Goal: Task Accomplishment & Management: Complete application form

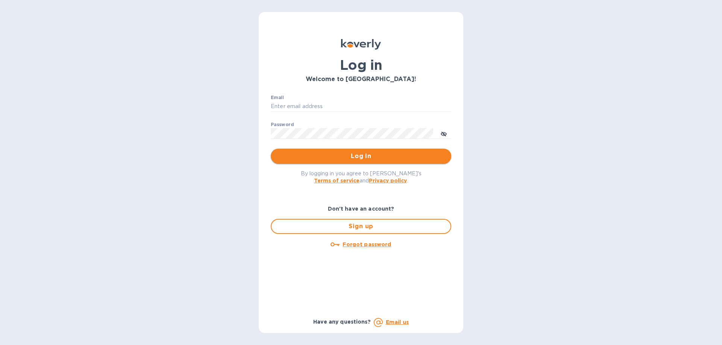
type input "[EMAIL_ADDRESS][DOMAIN_NAME]"
click at [386, 159] on span "Log in" at bounding box center [361, 156] width 168 height 9
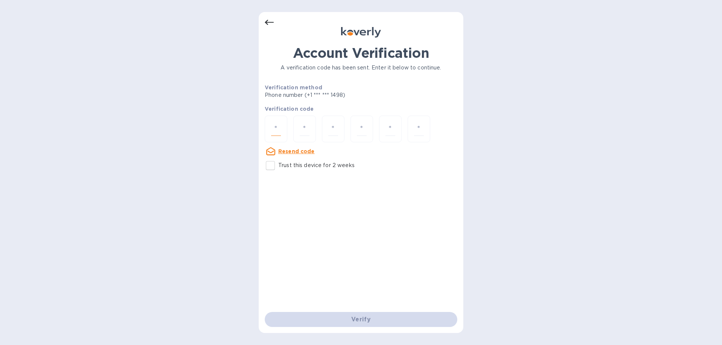
click at [277, 129] on input "number" at bounding box center [276, 129] width 10 height 14
paste input "6"
type input "6"
type input "7"
type input "6"
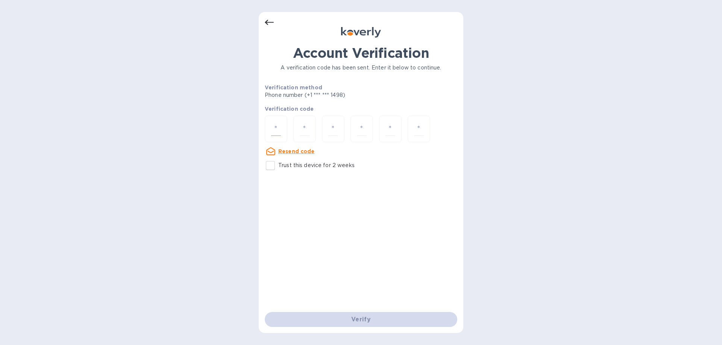
type input "9"
type input "2"
type input "5"
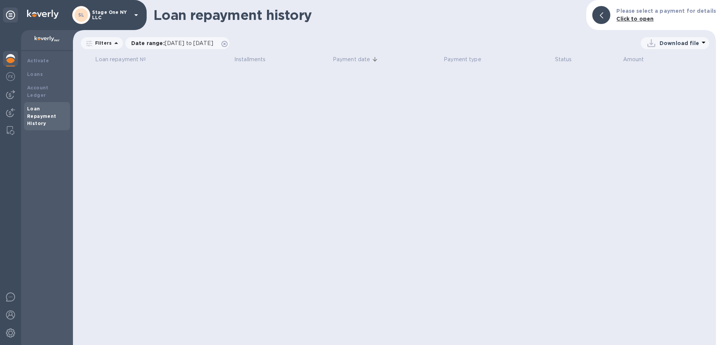
click at [10, 57] on img at bounding box center [10, 58] width 9 height 9
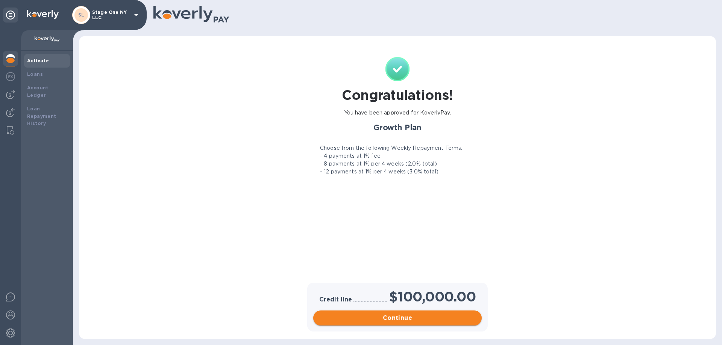
click at [357, 315] on span "Continue" at bounding box center [397, 318] width 156 height 9
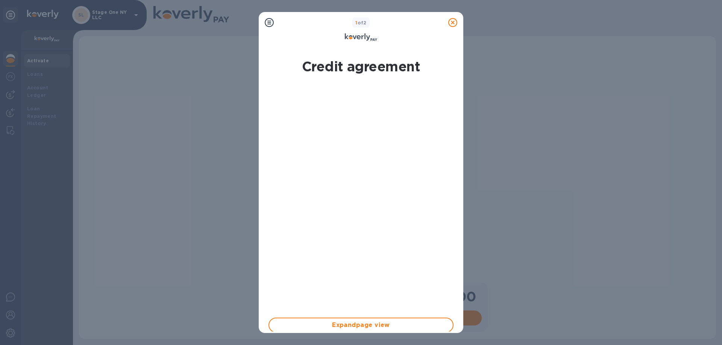
scroll to position [114, 0]
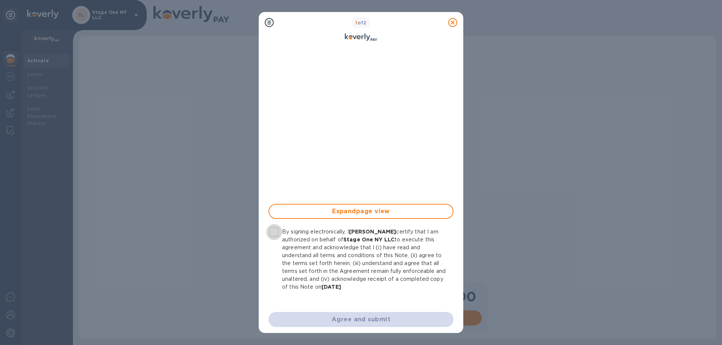
click at [277, 229] on input "By signing electronically, I [PERSON_NAME] certify that I am authorized on beha…" at bounding box center [274, 232] width 16 height 16
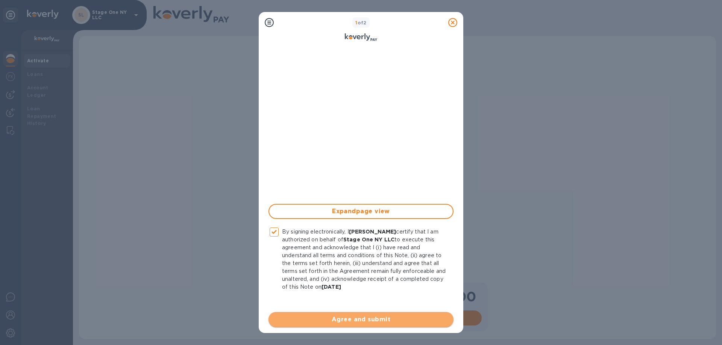
click at [364, 321] on span "Agree and submit" at bounding box center [360, 319] width 173 height 9
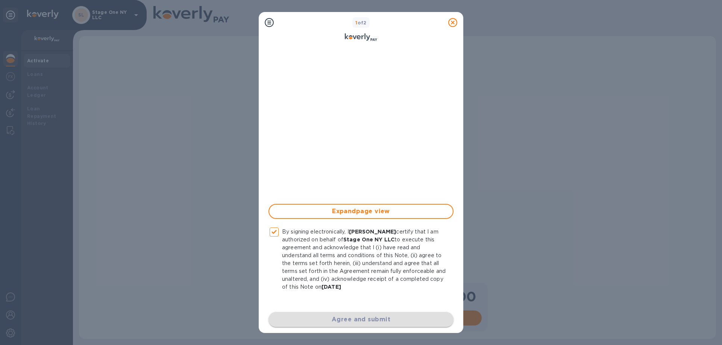
checkbox input "false"
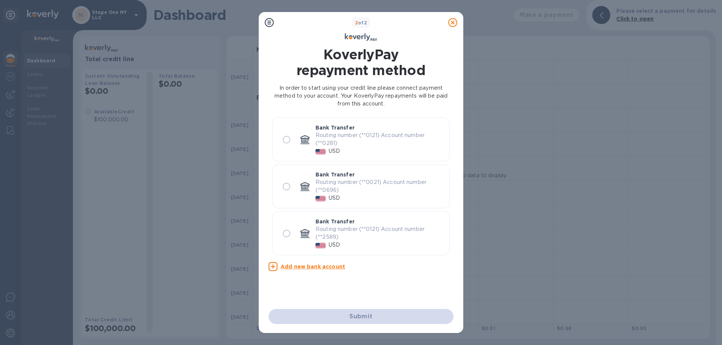
click at [288, 192] on input "radio" at bounding box center [287, 187] width 16 height 16
radio input "true"
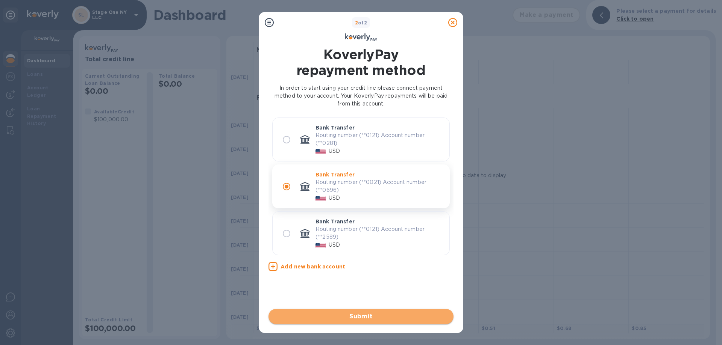
click at [353, 313] on span "Submit" at bounding box center [360, 316] width 173 height 9
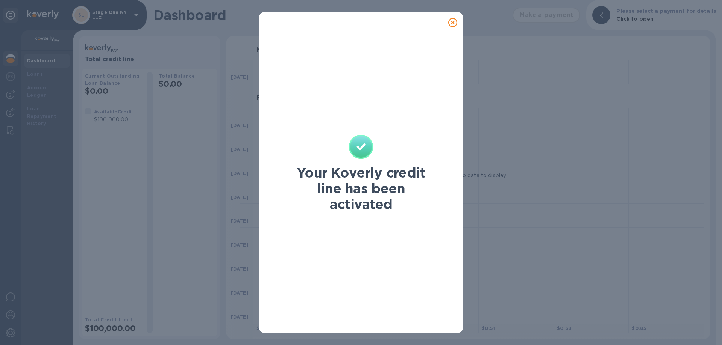
click at [452, 20] on icon at bounding box center [452, 22] width 9 height 9
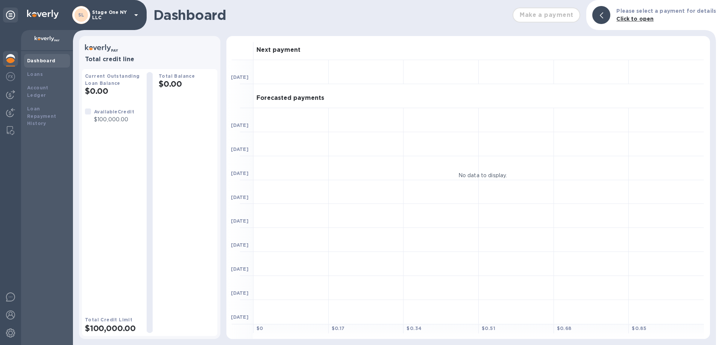
click at [556, 14] on div "Make a payment" at bounding box center [546, 15] width 74 height 21
drag, startPoint x: 30, startPoint y: 74, endPoint x: 34, endPoint y: 74, distance: 4.5
click at [34, 74] on b "Loans" at bounding box center [35, 74] width 16 height 6
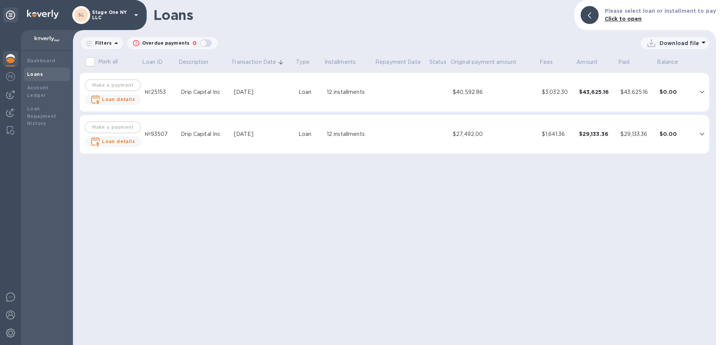
click at [486, 134] on div "$27,492.00" at bounding box center [494, 134] width 83 height 8
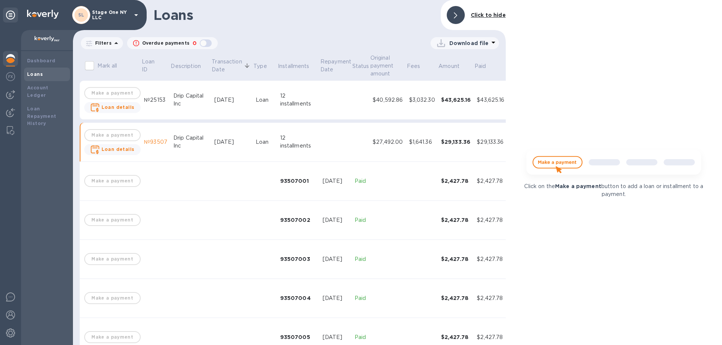
click at [566, 163] on img at bounding box center [613, 166] width 187 height 38
click at [557, 160] on img at bounding box center [613, 166] width 187 height 38
click at [44, 62] on b "Dashboard" at bounding box center [41, 61] width 29 height 6
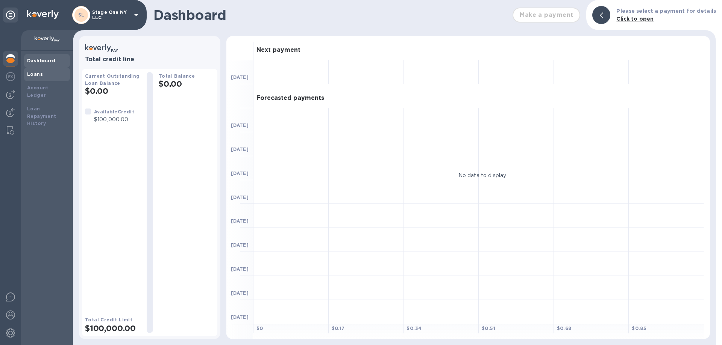
click at [41, 78] on div "Loans" at bounding box center [47, 75] width 40 height 8
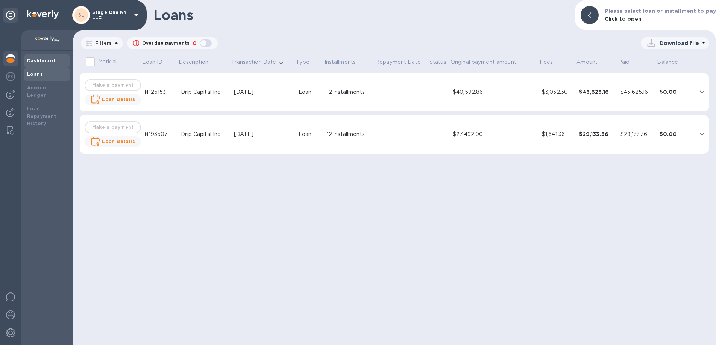
click at [38, 58] on b "Dashboard" at bounding box center [41, 61] width 29 height 6
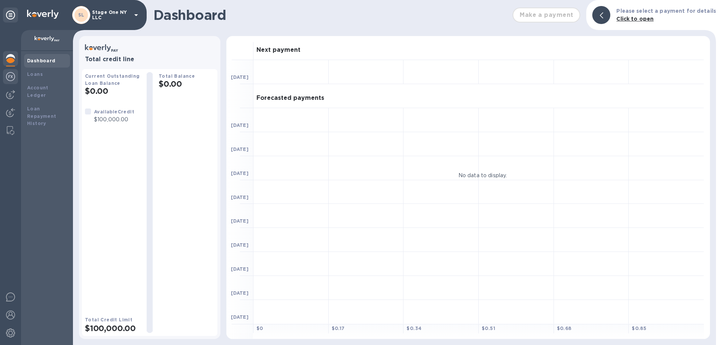
click at [12, 76] on img at bounding box center [10, 76] width 9 height 9
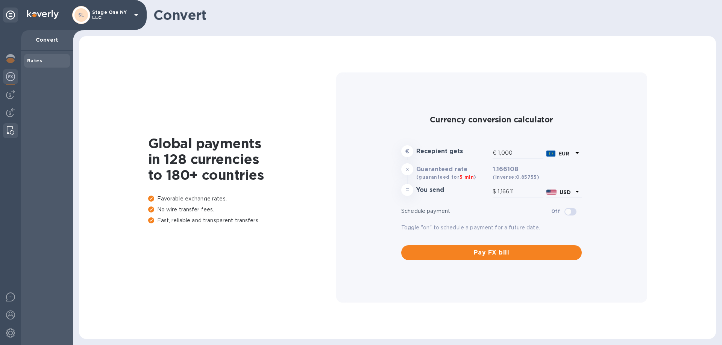
click at [15, 129] on div at bounding box center [11, 130] width 14 height 15
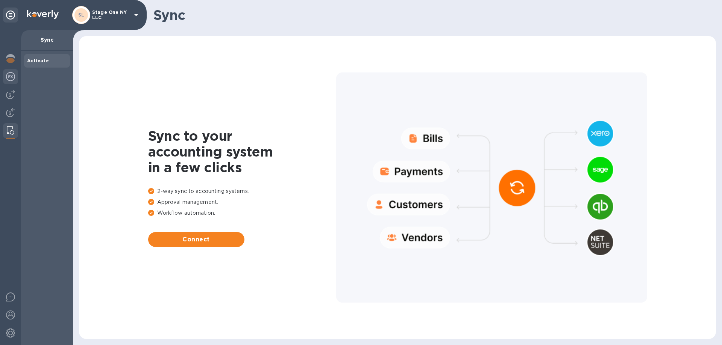
click at [11, 73] on img at bounding box center [10, 76] width 9 height 9
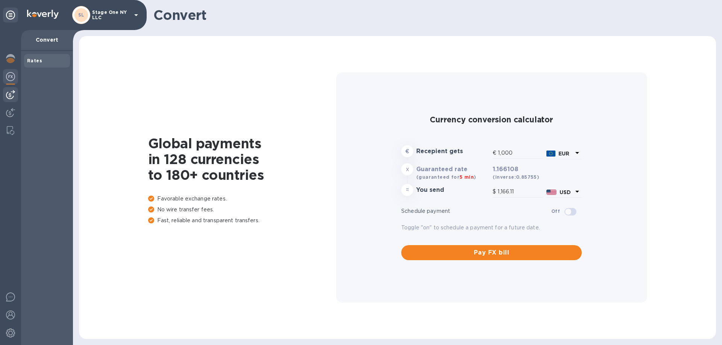
click at [10, 102] on div at bounding box center [10, 94] width 15 height 15
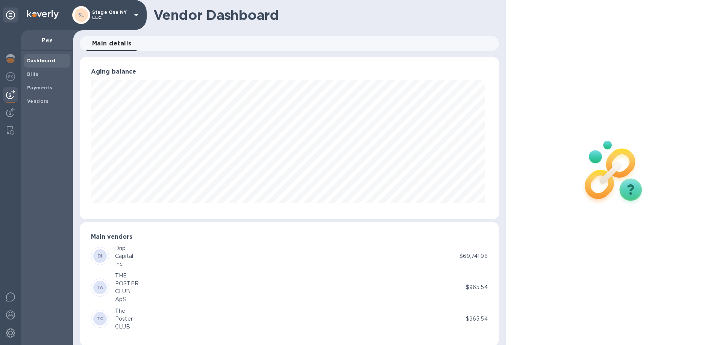
scroll to position [8, 0]
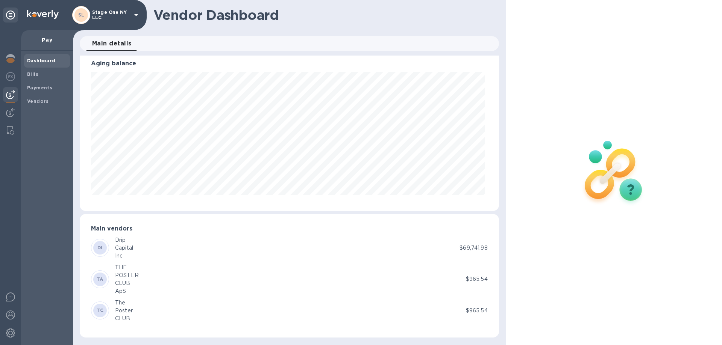
click at [475, 314] on p "$965.54" at bounding box center [477, 311] width 22 height 8
click at [584, 200] on img at bounding box center [613, 172] width 99 height 99
click at [612, 189] on img at bounding box center [613, 172] width 99 height 99
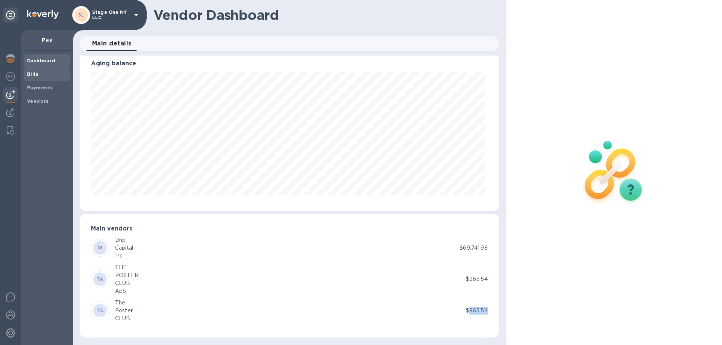
click at [39, 76] on span "Bills" at bounding box center [47, 75] width 40 height 8
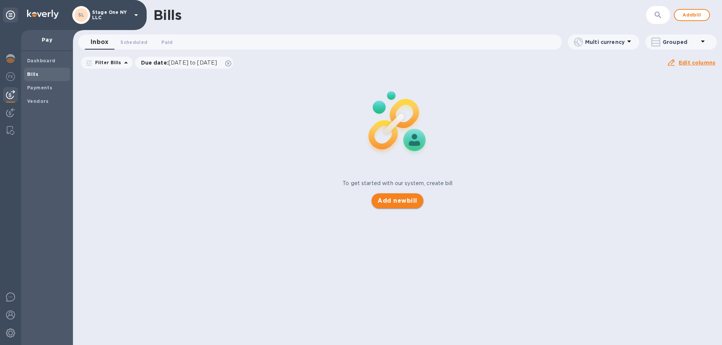
click at [411, 199] on span "Add new bill" at bounding box center [396, 201] width 39 height 9
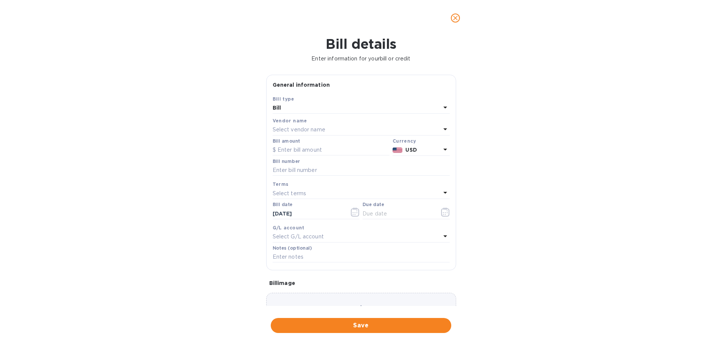
click at [299, 130] on p "Select vendor name" at bounding box center [299, 130] width 53 height 8
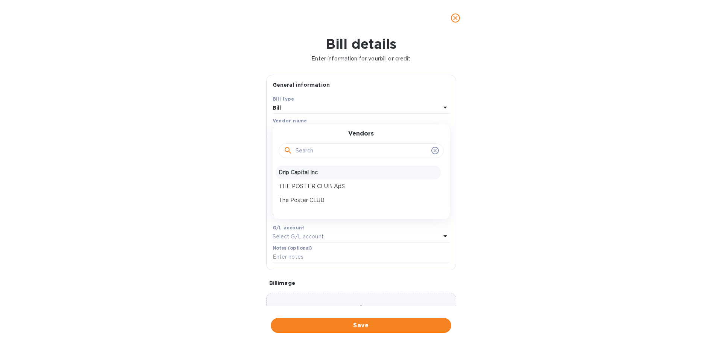
click at [310, 176] on p "Drip Capital Inc" at bounding box center [358, 173] width 159 height 8
type input "[DATE]"
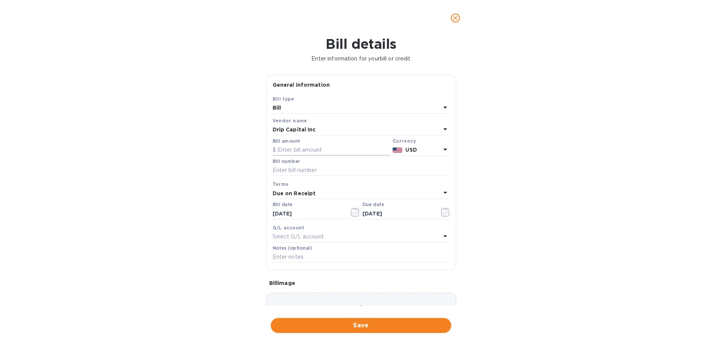
click at [300, 150] on input "text" at bounding box center [331, 150] width 117 height 11
type input "9,000"
click at [329, 169] on input "text" at bounding box center [361, 170] width 177 height 11
click at [164, 171] on div "Bill details Enter information for your bill or credit General information Save…" at bounding box center [361, 190] width 722 height 309
click at [318, 238] on p "Select G/L account" at bounding box center [298, 237] width 51 height 8
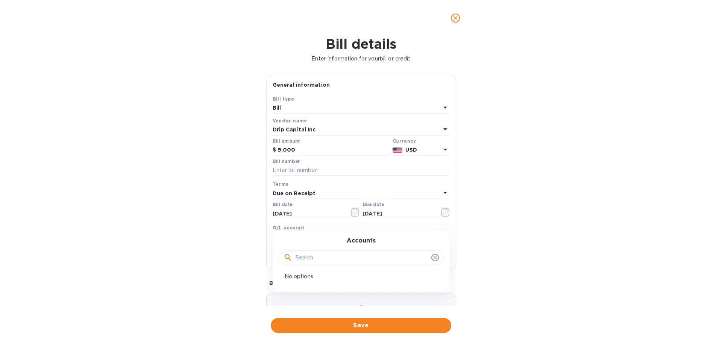
click at [236, 238] on div "Bill details Enter information for your bill or credit General information Save…" at bounding box center [361, 190] width 722 height 309
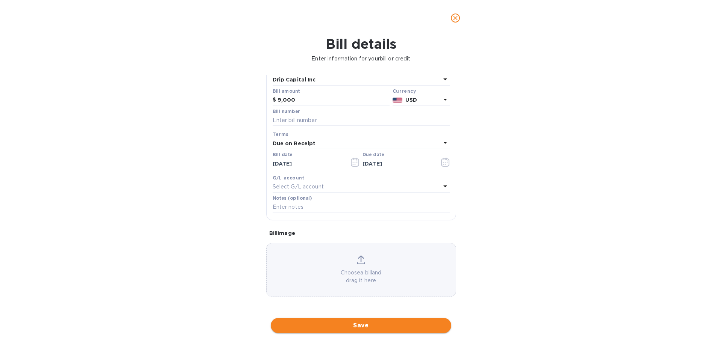
click at [348, 333] on button "Save" at bounding box center [361, 325] width 180 height 15
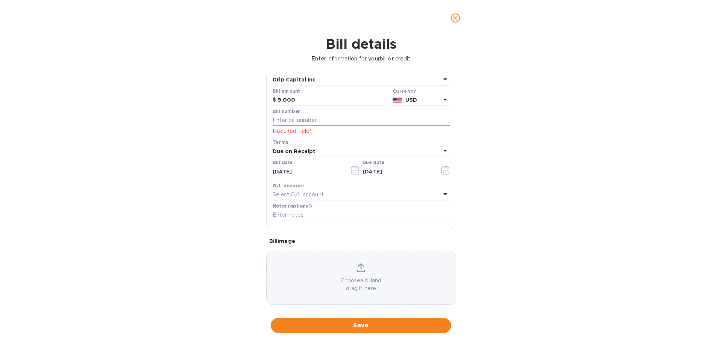
click at [303, 123] on input "text" at bounding box center [361, 120] width 177 height 11
type input "1515"
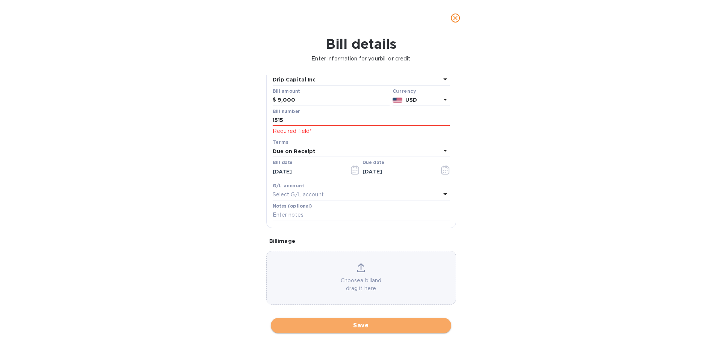
click at [337, 327] on span "Save" at bounding box center [361, 325] width 168 height 9
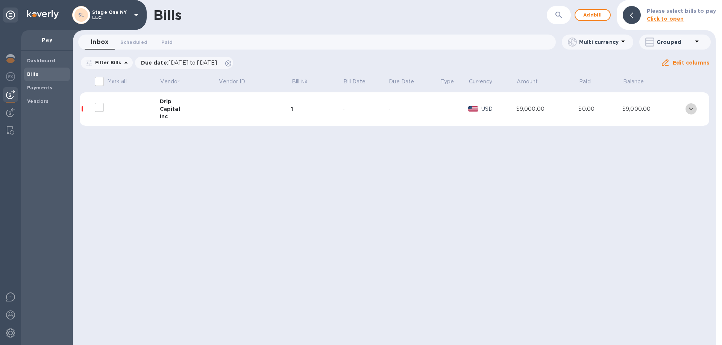
click at [693, 111] on icon "expand row" at bounding box center [690, 109] width 9 height 9
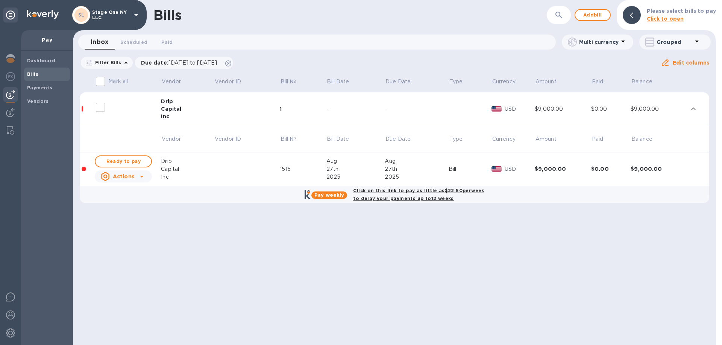
click at [412, 172] on div "27th" at bounding box center [417, 169] width 64 height 8
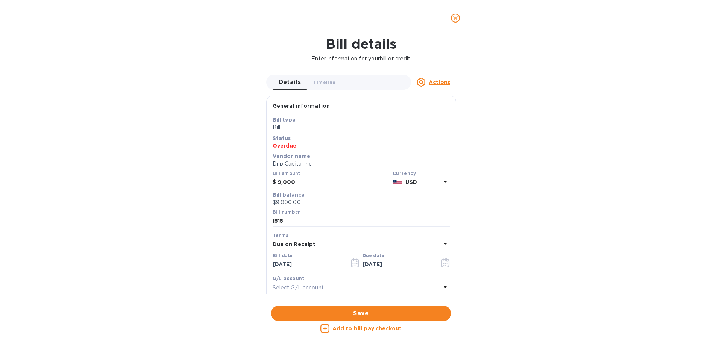
click at [454, 21] on icon "close" at bounding box center [455, 18] width 8 height 8
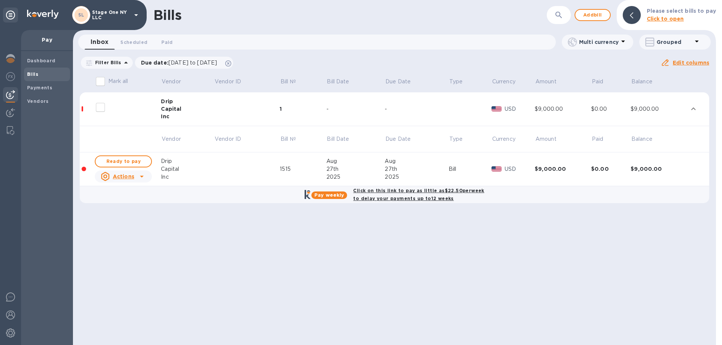
click at [360, 234] on div "Bills ​ Add bill Please select bills to pay Click to open Inbox 0 Scheduled 0 P…" at bounding box center [394, 172] width 643 height 345
click at [123, 163] on span "Ready to pay" at bounding box center [124, 161] width 44 height 9
checkbox input "true"
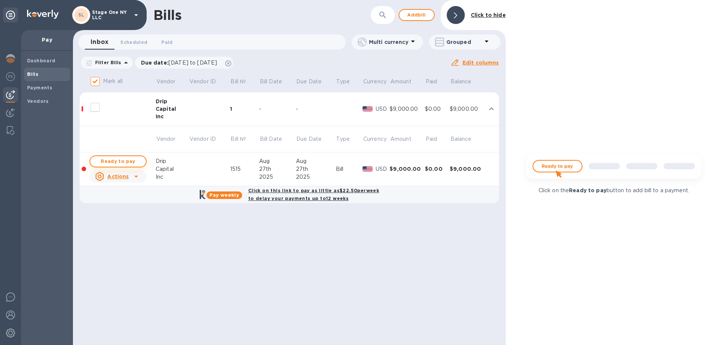
checkbox input "true"
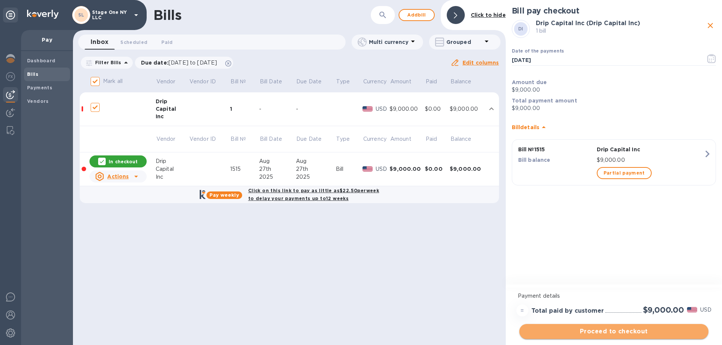
click at [617, 332] on span "Proceed to checkout" at bounding box center [613, 331] width 177 height 9
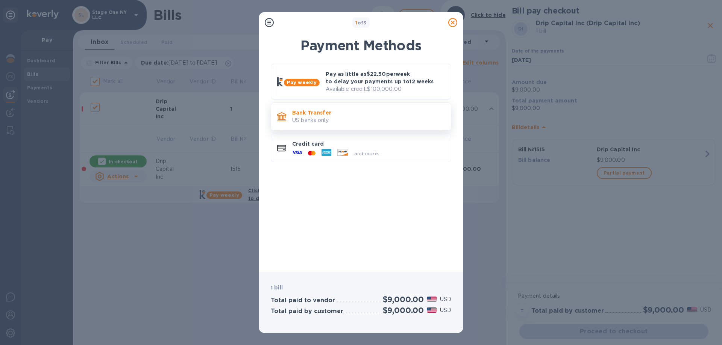
click at [351, 123] on p "US banks only." at bounding box center [368, 121] width 153 height 8
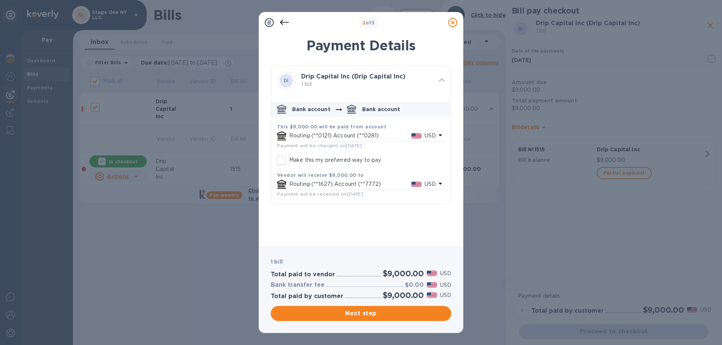
click at [451, 24] on icon at bounding box center [452, 22] width 9 height 9
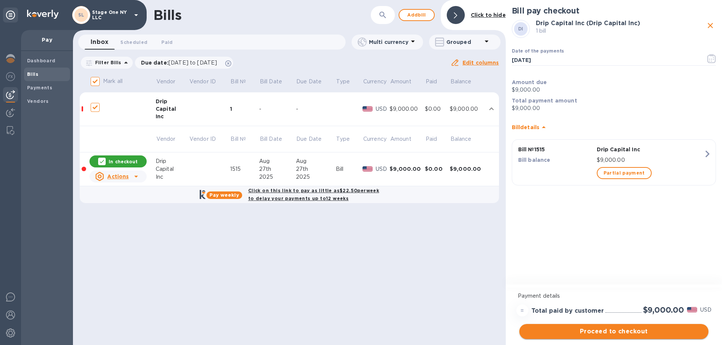
click at [620, 333] on span "Proceed to checkout" at bounding box center [613, 331] width 177 height 9
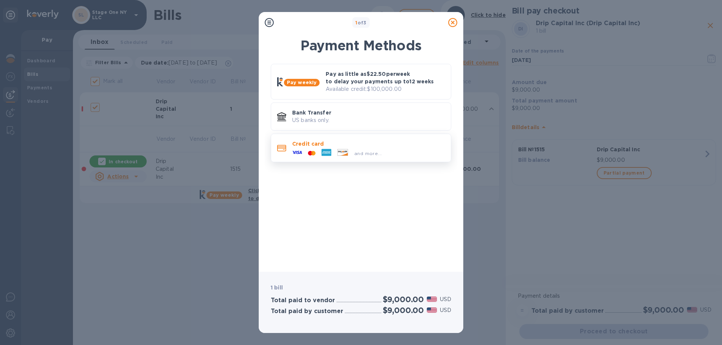
click at [350, 142] on p "Credit card" at bounding box center [368, 144] width 153 height 8
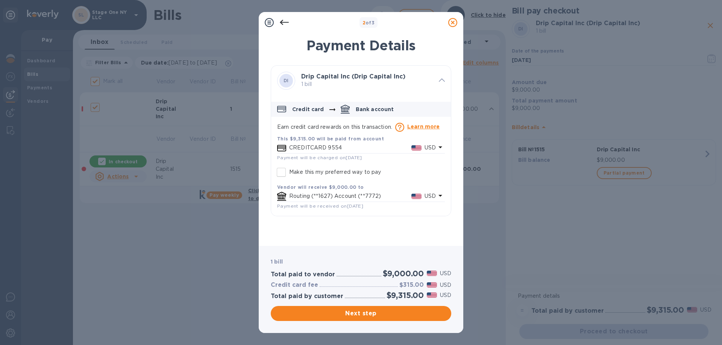
click at [453, 24] on icon at bounding box center [452, 22] width 9 height 9
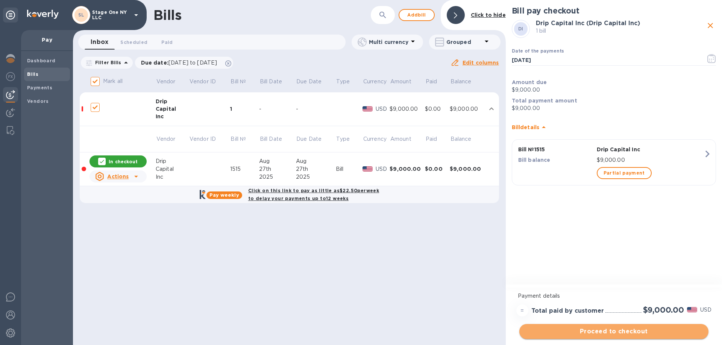
click at [604, 331] on span "Proceed to checkout" at bounding box center [613, 331] width 177 height 9
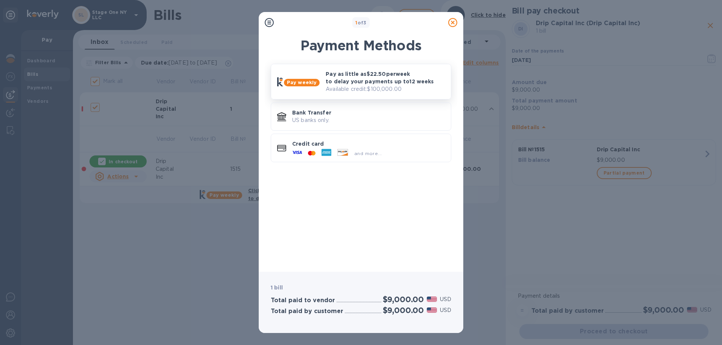
click at [364, 76] on p "Pay as little as $22.50 per week to delay your payments up to 12 weeks" at bounding box center [385, 77] width 119 height 15
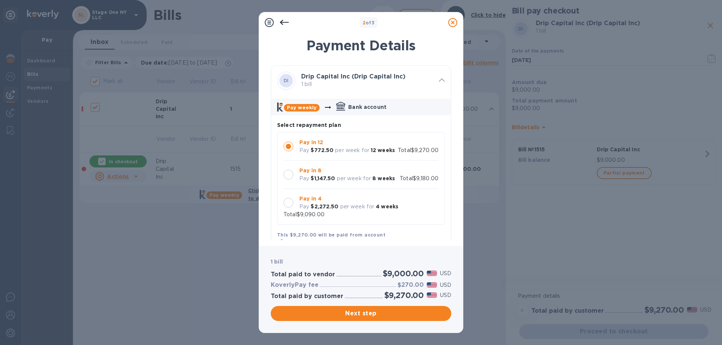
click at [284, 205] on div at bounding box center [288, 203] width 10 height 10
click at [289, 177] on div at bounding box center [288, 175] width 10 height 10
click at [288, 145] on div at bounding box center [288, 147] width 10 height 10
click at [288, 206] on div at bounding box center [288, 203] width 10 height 10
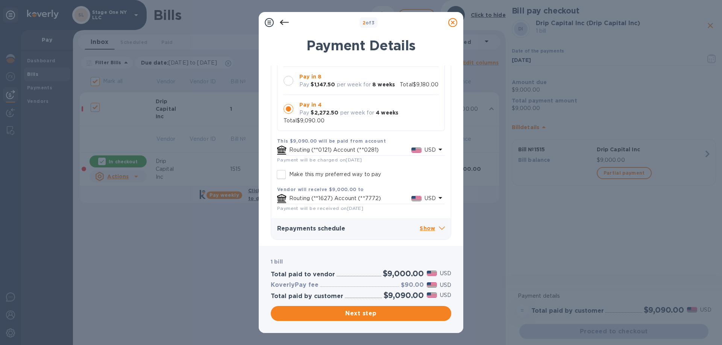
scroll to position [0, 0]
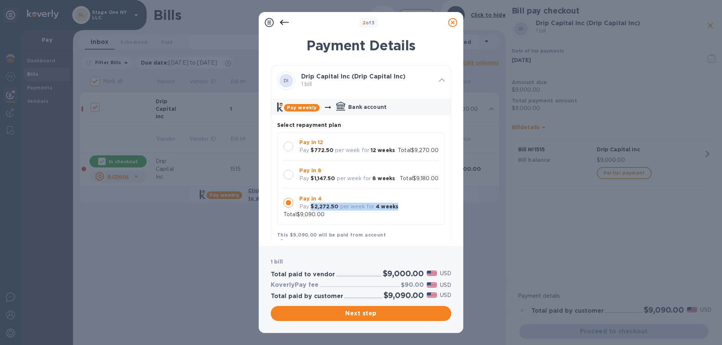
drag, startPoint x: 396, startPoint y: 206, endPoint x: 311, endPoint y: 209, distance: 85.8
click at [311, 209] on div "Pay in 4 Pay $2,272.50 per week for 4 weeks" at bounding box center [348, 203] width 105 height 22
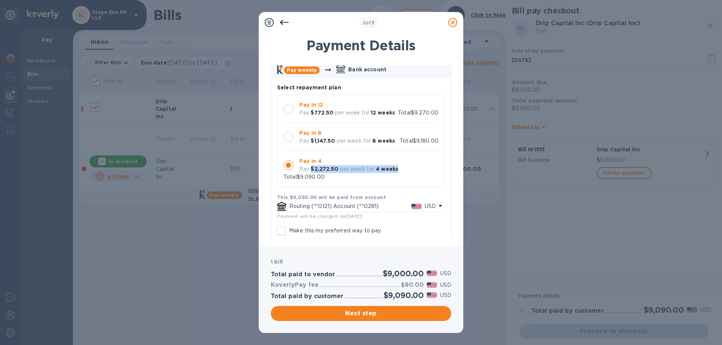
scroll to position [94, 0]
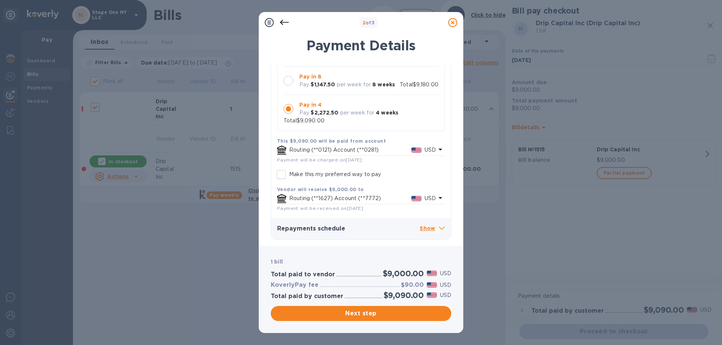
click at [335, 227] on h3 "Repayments schedule" at bounding box center [348, 229] width 142 height 7
click at [367, 227] on h3 "Repayments schedule" at bounding box center [348, 229] width 142 height 7
click at [453, 21] on icon at bounding box center [452, 22] width 9 height 9
